Goal: Information Seeking & Learning: Learn about a topic

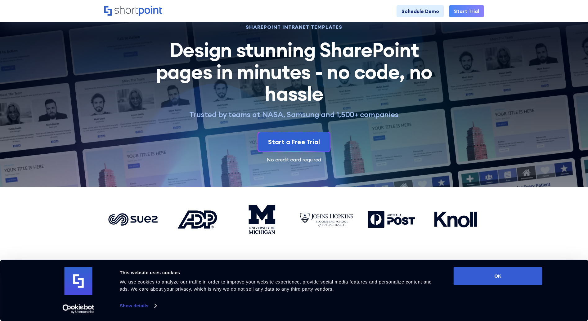
scroll to position [1272, 0]
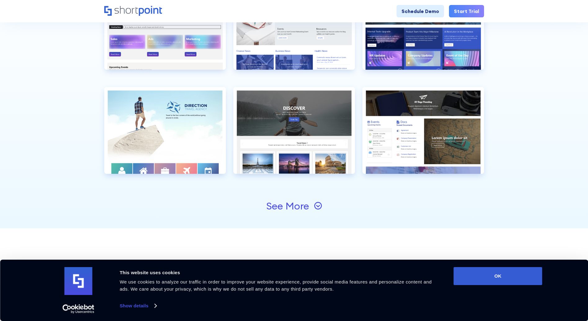
click at [295, 207] on div "See More" at bounding box center [287, 206] width 43 height 10
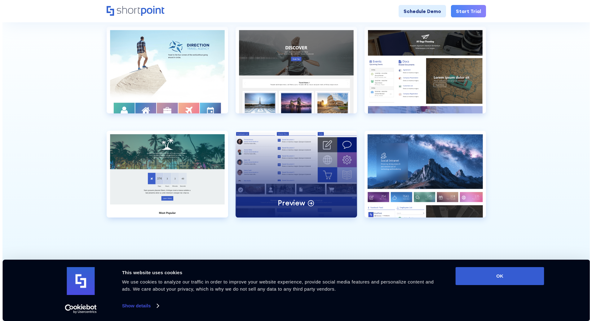
scroll to position [1334, 0]
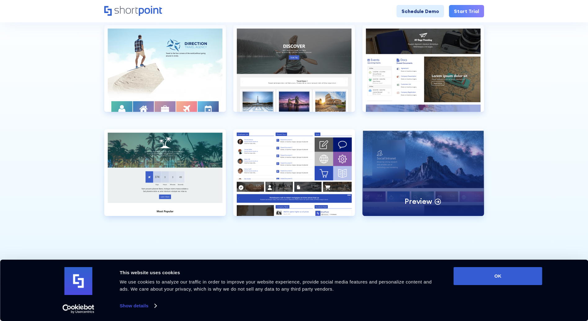
click at [422, 158] on div "Preview" at bounding box center [423, 172] width 122 height 87
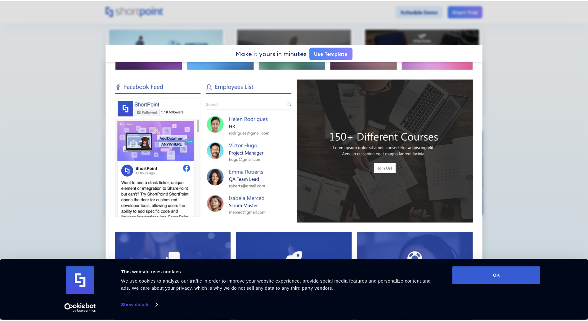
scroll to position [217, 0]
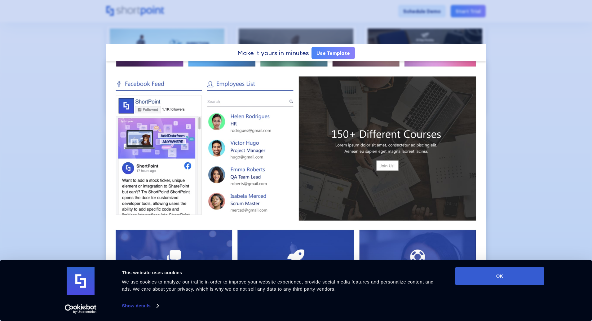
click at [74, 129] on div at bounding box center [296, 160] width 592 height 321
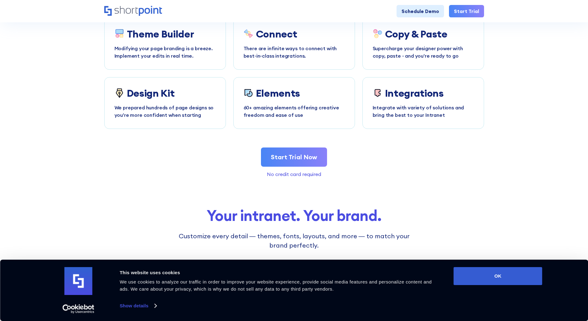
scroll to position [1985, 0]
click at [168, 43] on div "Theme Builder Modifying your page branding is a breeze. Implement your edits in…" at bounding box center [164, 43] width 101 height 31
click at [171, 55] on p "Modifying your page branding is a breeze. Implement your edits in real time." at bounding box center [164, 51] width 101 height 15
click at [412, 109] on p "Integrate with variety of solutions and bring the best to your Intranet" at bounding box center [422, 111] width 101 height 15
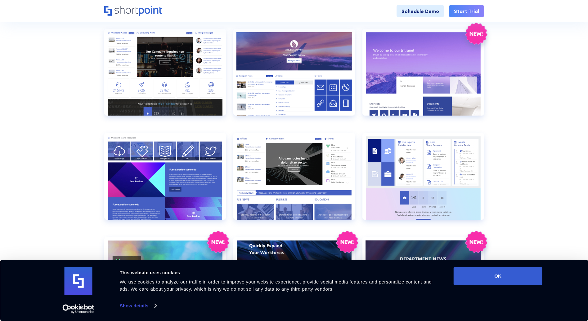
scroll to position [341, 0]
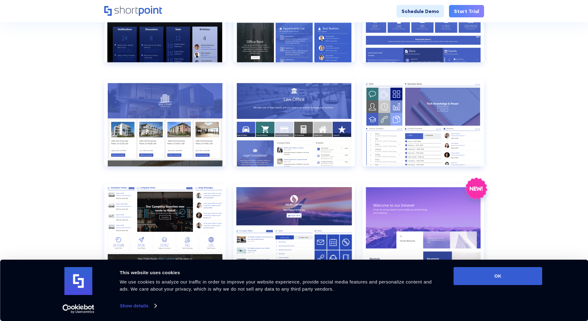
click at [120, 9] on icon "Home" at bounding box center [125, 10] width 23 height 8
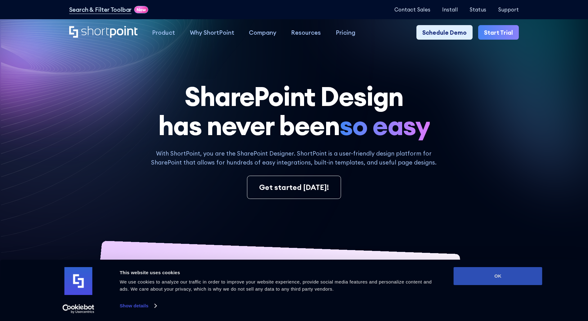
click at [504, 281] on button "OK" at bounding box center [497, 276] width 89 height 18
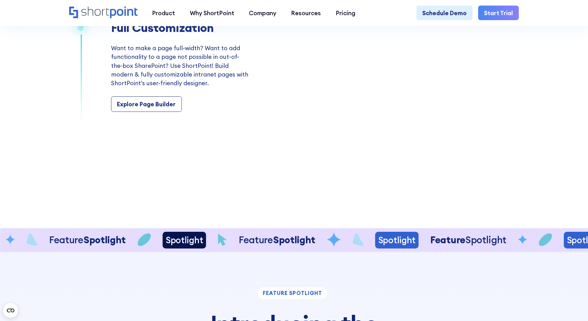
scroll to position [1303, 0]
